Goal: Transaction & Acquisition: Purchase product/service

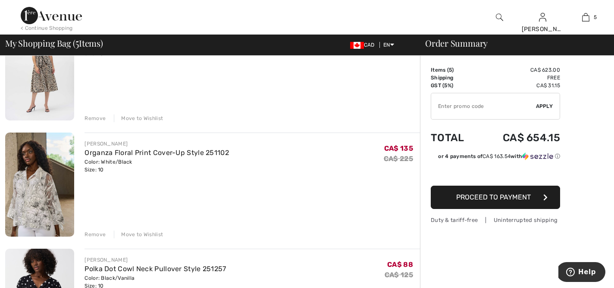
scroll to position [224, 0]
click at [94, 233] on div "Remove" at bounding box center [94, 235] width 21 height 8
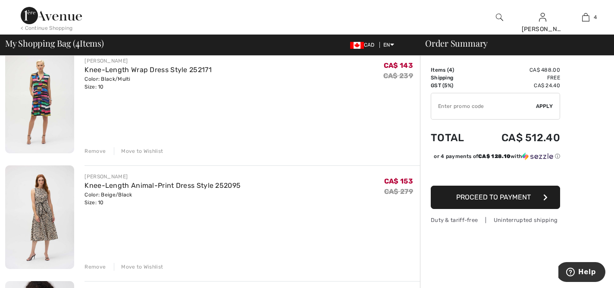
scroll to position [76, 0]
click at [98, 151] on div "Remove" at bounding box center [94, 152] width 21 height 8
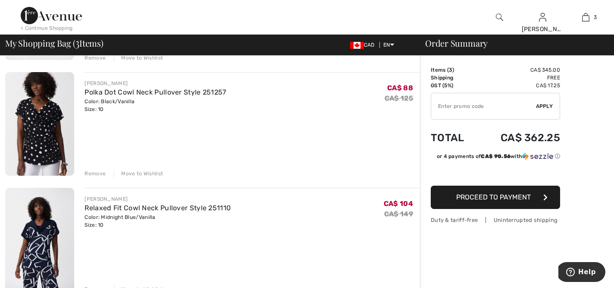
scroll to position [171, 0]
click at [95, 173] on div "Remove" at bounding box center [94, 173] width 21 height 8
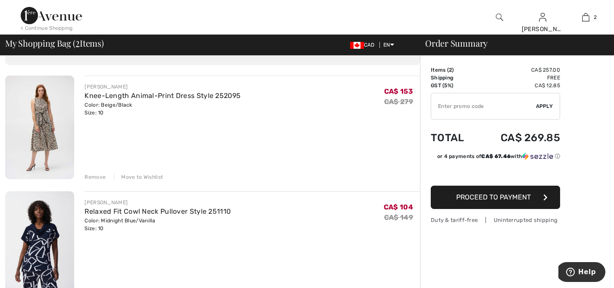
scroll to position [39, 0]
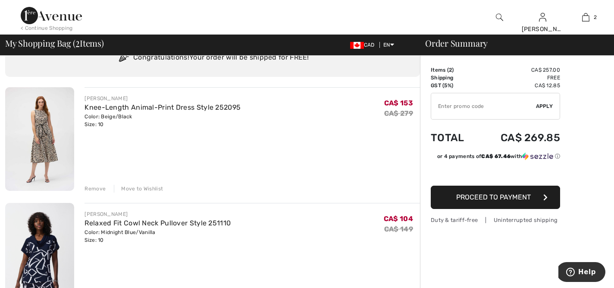
type input "NEW15"
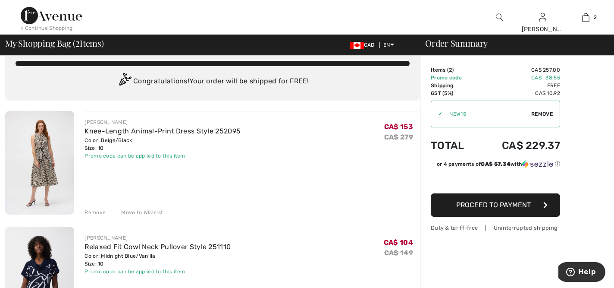
scroll to position [0, 0]
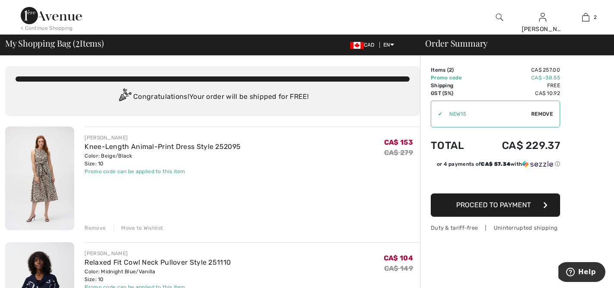
click at [46, 188] on img at bounding box center [39, 177] width 69 height 103
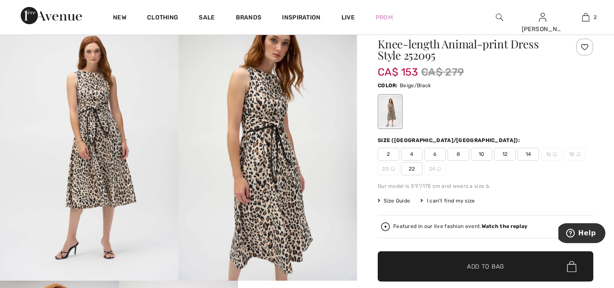
scroll to position [70, 0]
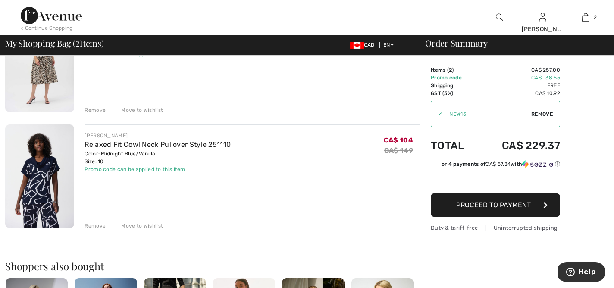
scroll to position [121, 0]
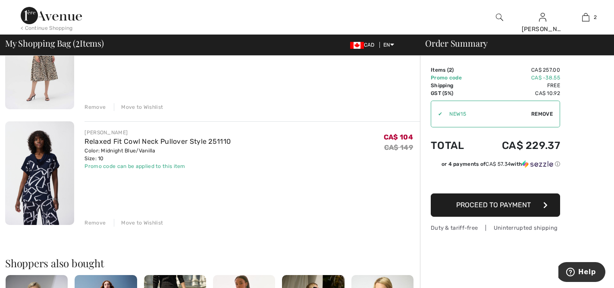
click at [41, 190] on img at bounding box center [39, 172] width 69 height 103
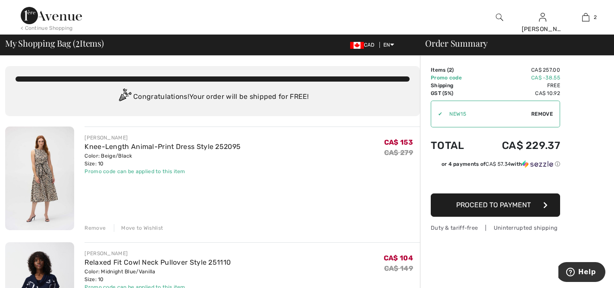
click at [43, 192] on img at bounding box center [39, 177] width 69 height 103
click at [100, 228] on div "Remove" at bounding box center [94, 228] width 21 height 8
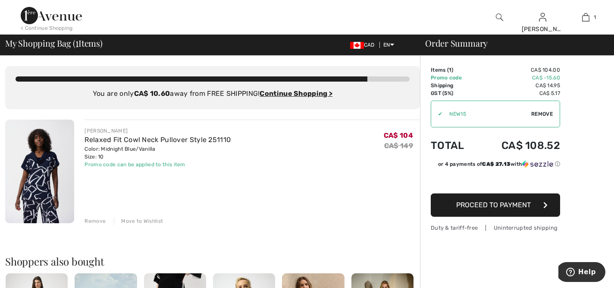
click at [94, 221] on div "Remove" at bounding box center [94, 221] width 21 height 8
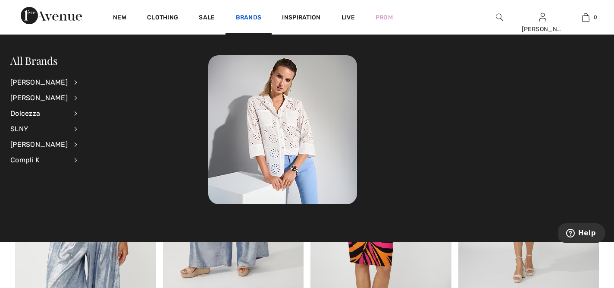
click at [253, 14] on link "Brands" at bounding box center [249, 18] width 26 height 9
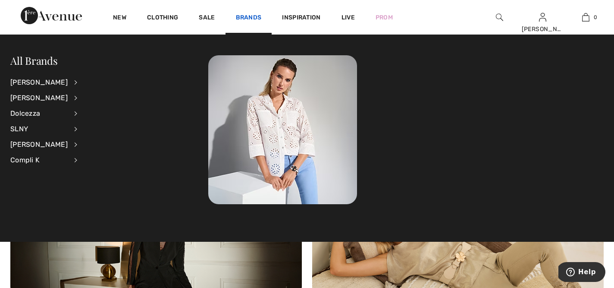
click at [247, 18] on link "Brands" at bounding box center [249, 18] width 26 height 9
click at [49, 99] on div "[PERSON_NAME]" at bounding box center [38, 98] width 57 height 16
click at [29, 97] on div "[PERSON_NAME]" at bounding box center [38, 98] width 57 height 16
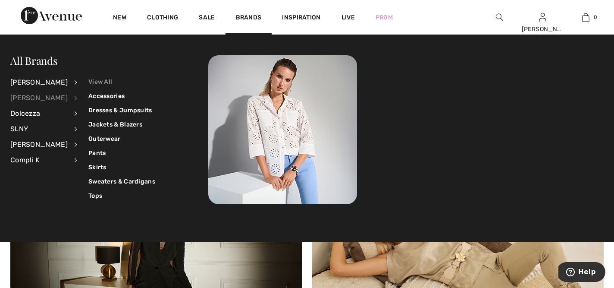
click at [103, 84] on link "View All" at bounding box center [121, 82] width 67 height 14
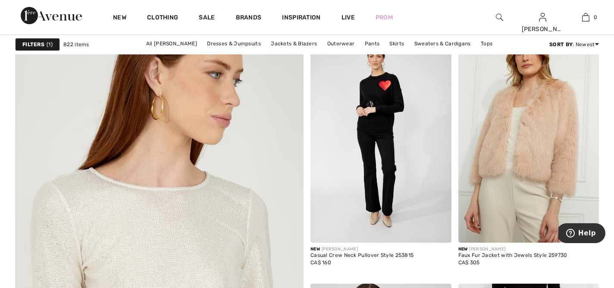
scroll to position [2265, 0]
